Goal: Information Seeking & Learning: Understand process/instructions

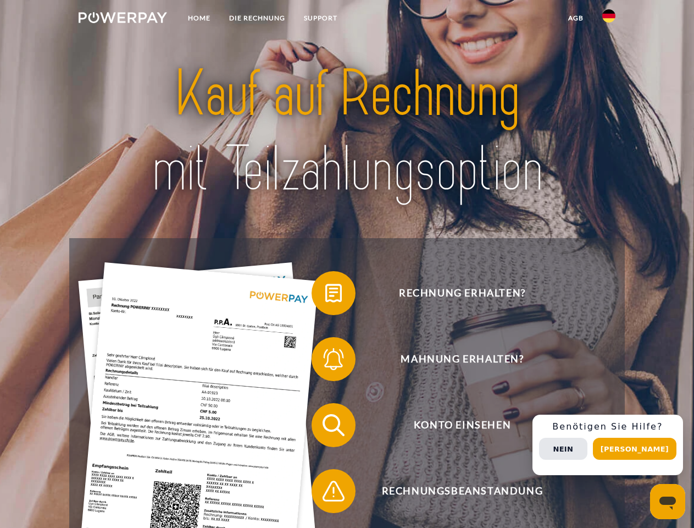
click at [123, 19] on img at bounding box center [123, 17] width 88 height 11
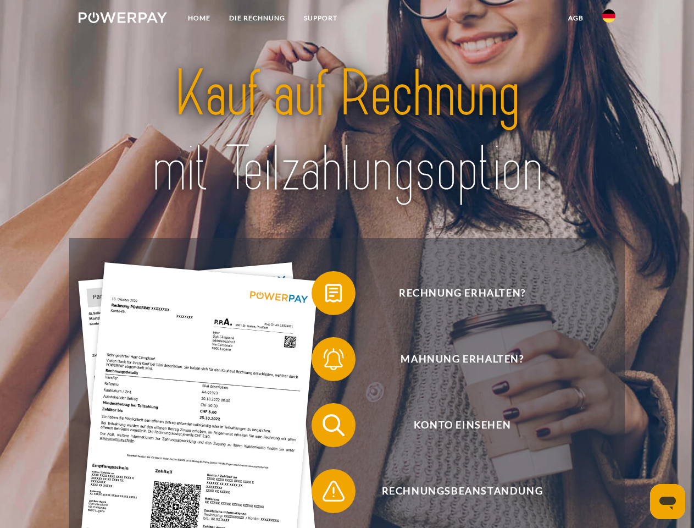
click at [609, 19] on img at bounding box center [608, 15] width 13 height 13
click at [575, 18] on link "agb" at bounding box center [576, 18] width 34 height 20
click at [325, 295] on span at bounding box center [317, 292] width 55 height 55
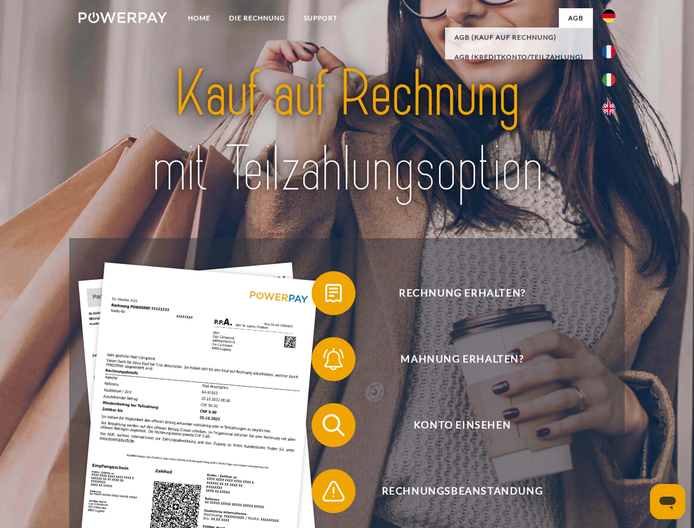
click at [325, 361] on span at bounding box center [317, 358] width 55 height 55
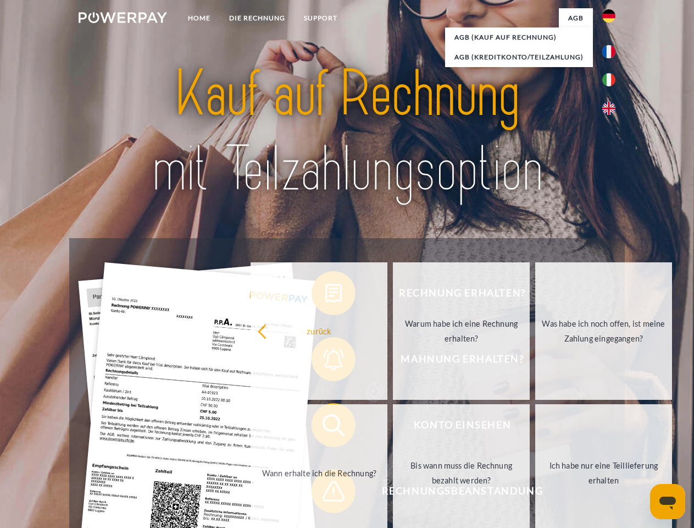
click at [393, 427] on link "Bis wann muss die Rechnung bezahlt werden?" at bounding box center [461, 472] width 137 height 137
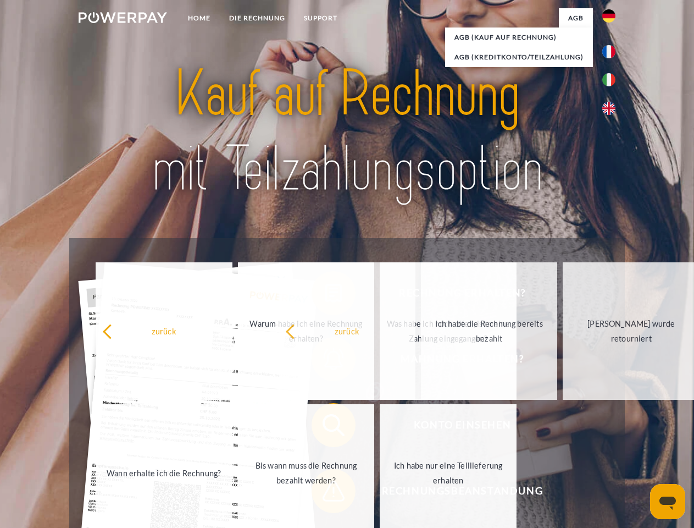
click at [325, 493] on span at bounding box center [317, 490] width 55 height 55
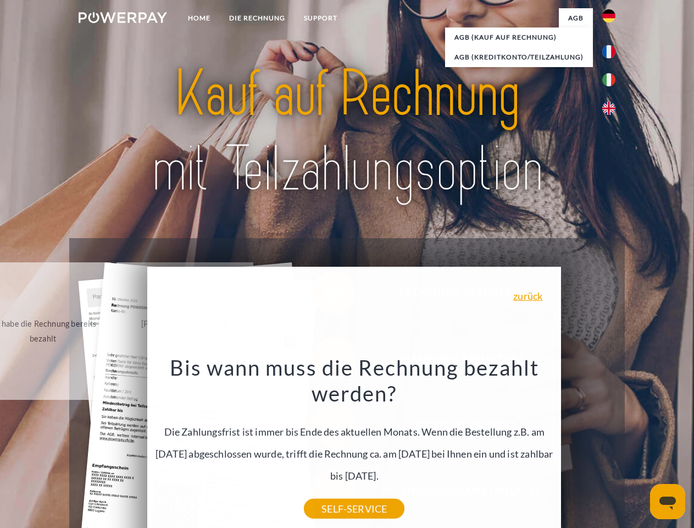
click at [612, 445] on div "Rechnung erhalten? Mahnung erhalten? Konto einsehen" at bounding box center [346, 458] width 555 height 440
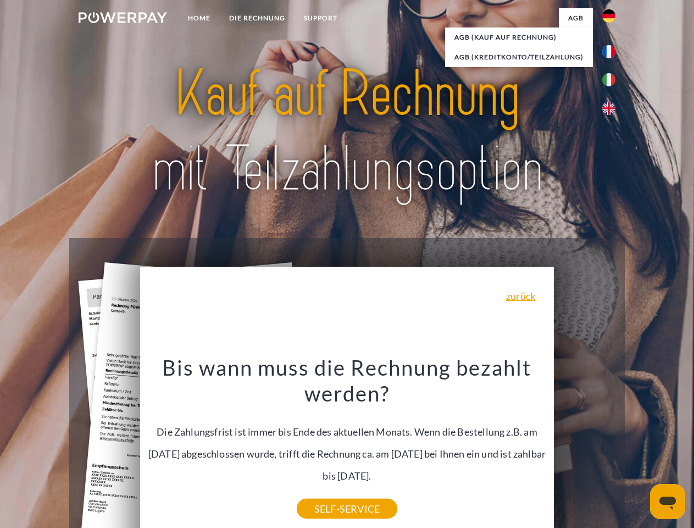
click at [585, 447] on span "Konto einsehen" at bounding box center [462, 425] width 269 height 44
click at [639, 448] on header "Home DIE RECHNUNG SUPPORT" at bounding box center [347, 379] width 694 height 759
